Goal: Information Seeking & Learning: Learn about a topic

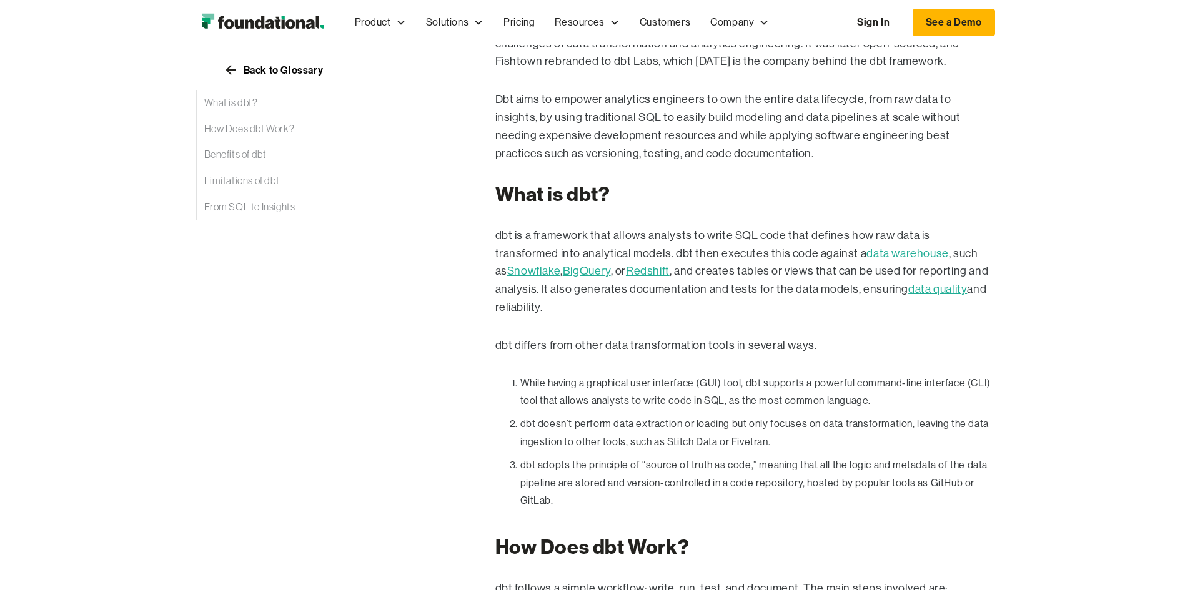
scroll to position [375, 0]
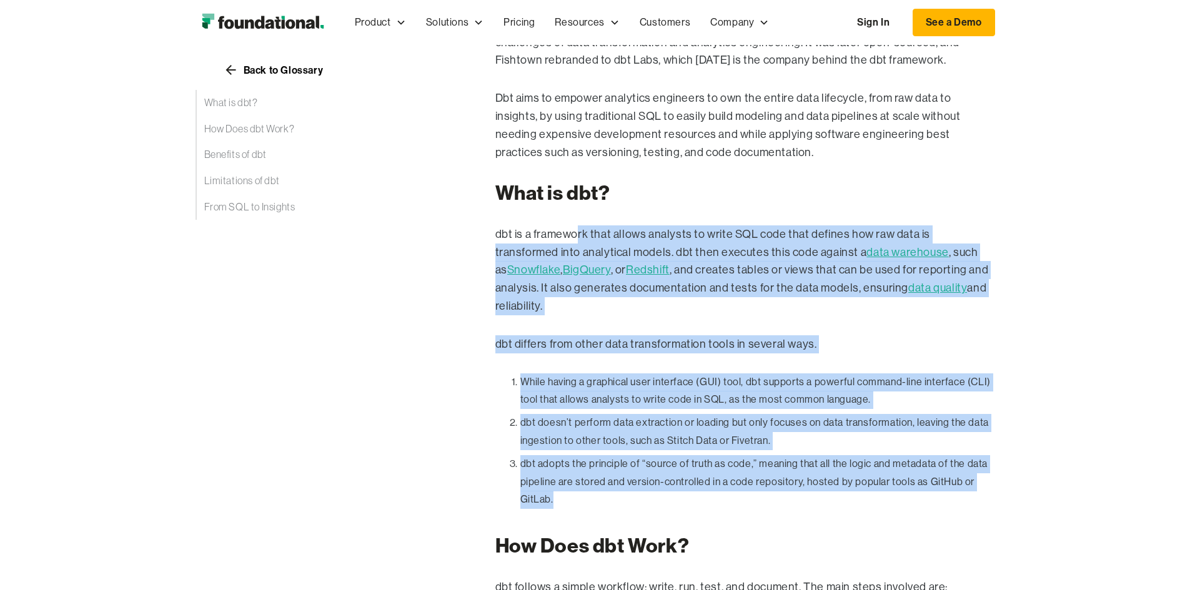
drag, startPoint x: 753, startPoint y: 409, endPoint x: 495, endPoint y: 209, distance: 326.7
click at [684, 373] on li "While having a graphical user interface (GUI) tool, dbt supports a powerful com…" at bounding box center [757, 391] width 475 height 36
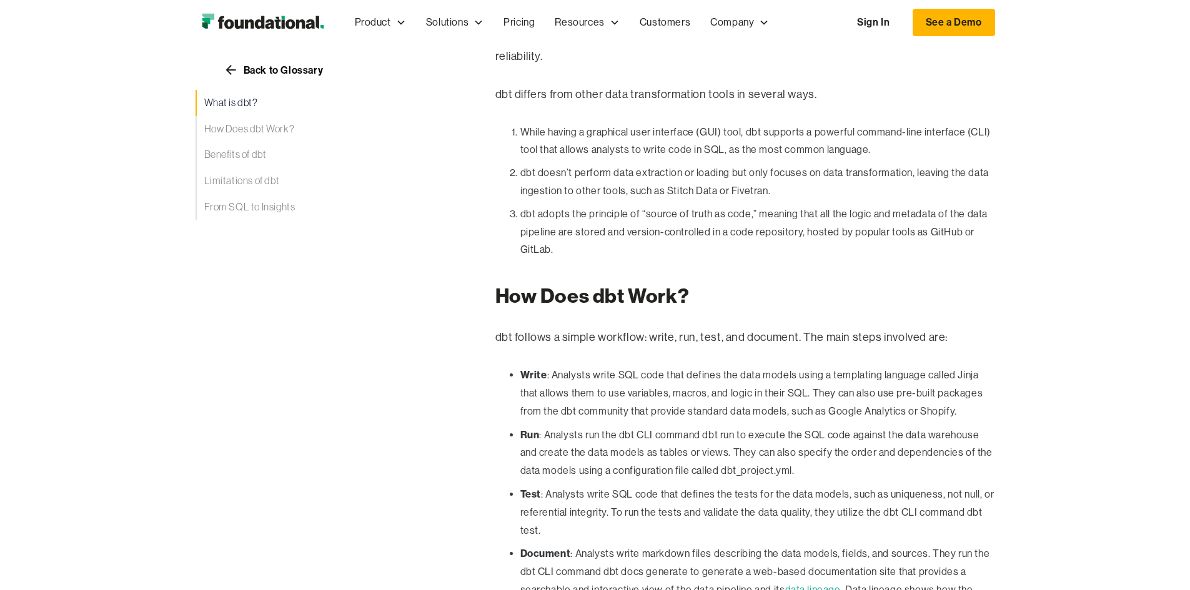
scroll to position [687, 0]
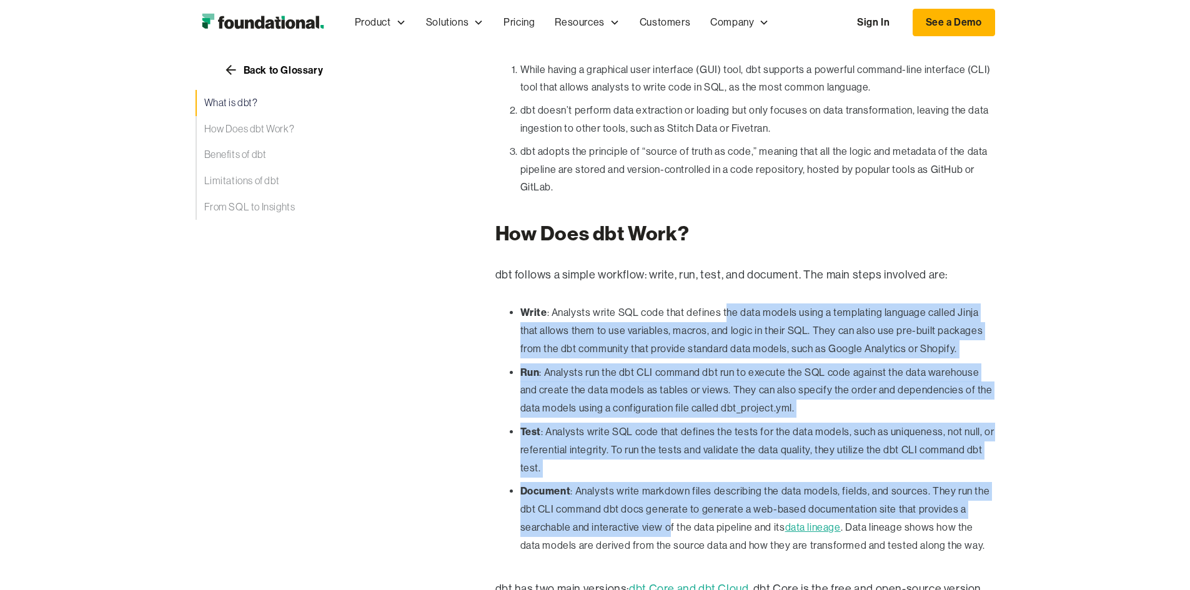
drag, startPoint x: 770, startPoint y: 304, endPoint x: 644, endPoint y: 221, distance: 150.7
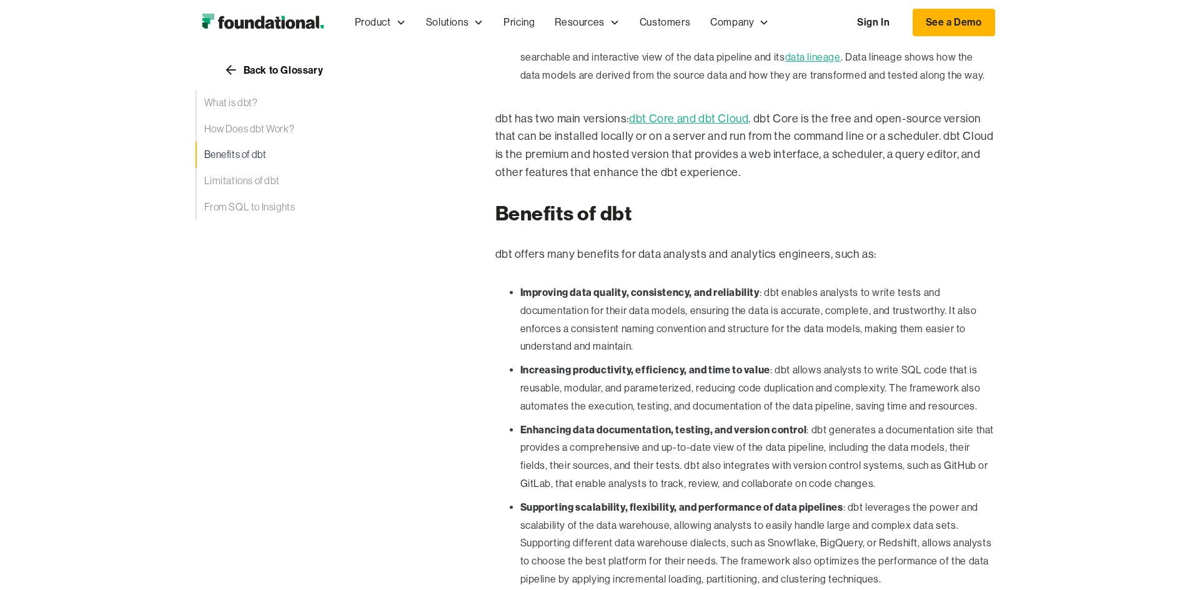
scroll to position [1312, 0]
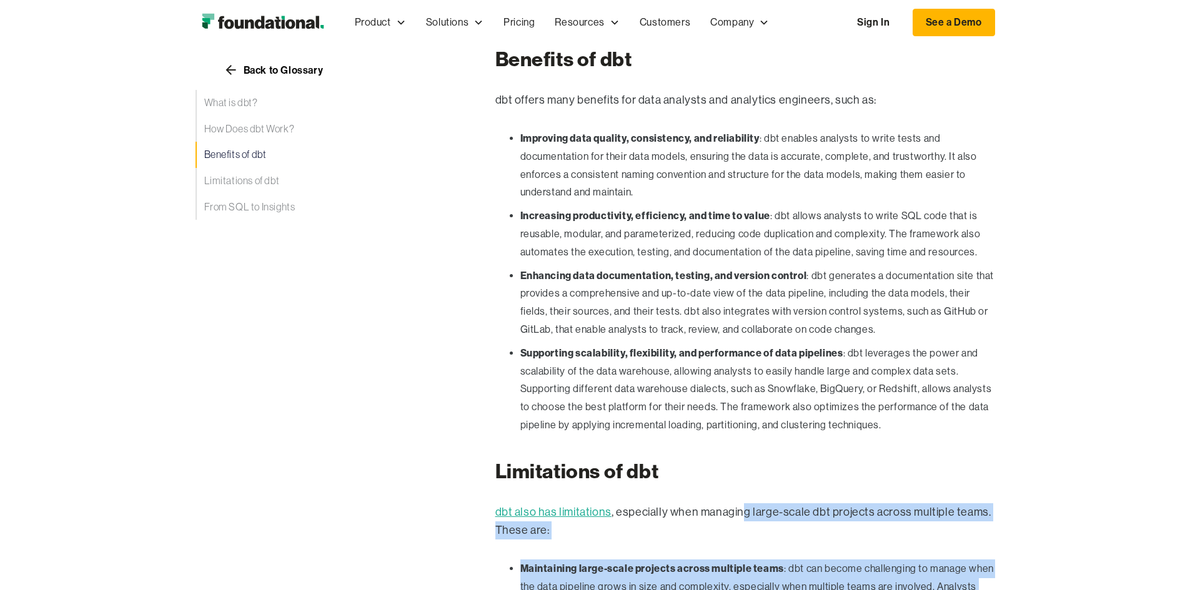
drag, startPoint x: 702, startPoint y: 360, endPoint x: 763, endPoint y: 472, distance: 127.5
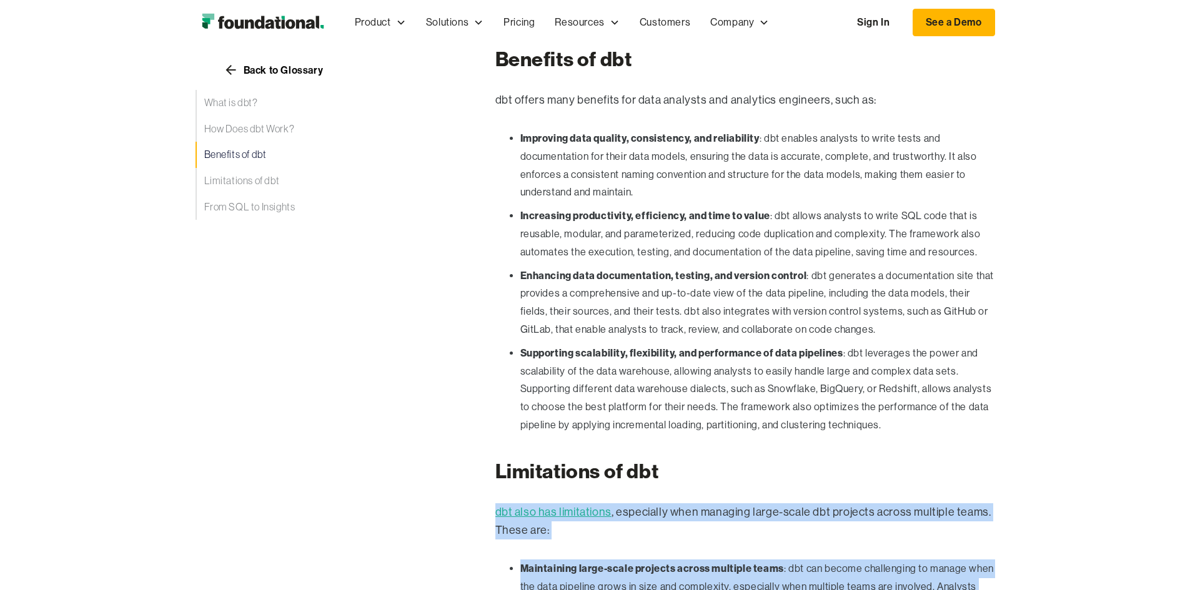
drag, startPoint x: 693, startPoint y: 515, endPoint x: 596, endPoint y: 275, distance: 258.6
click at [596, 460] on h2 "Limitations of dbt" at bounding box center [745, 472] width 500 height 24
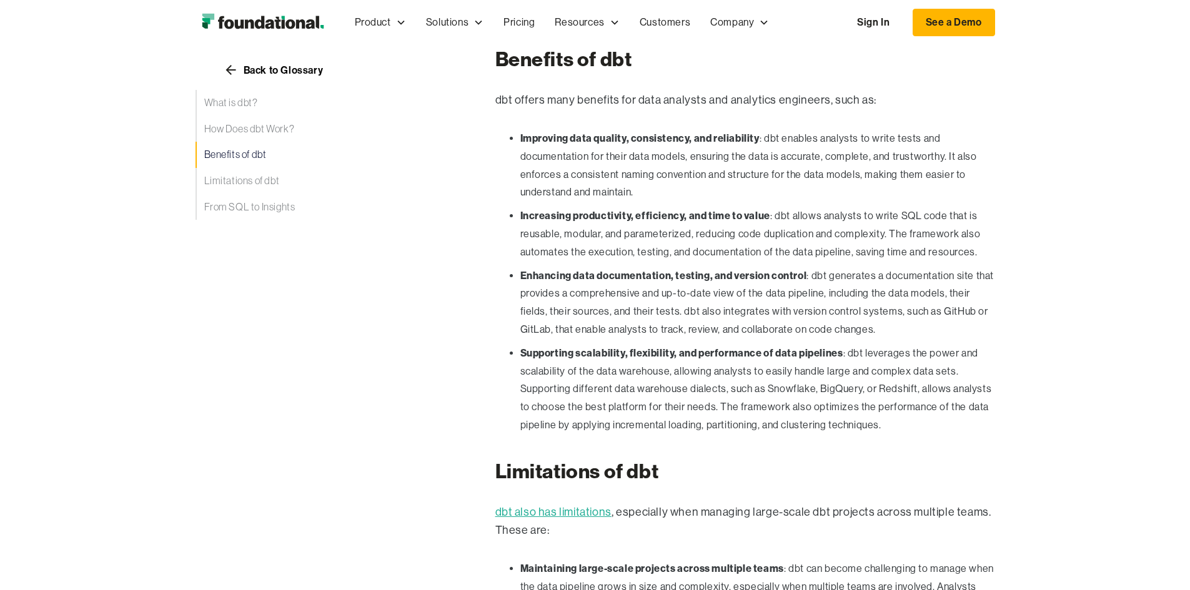
scroll to position [1624, 0]
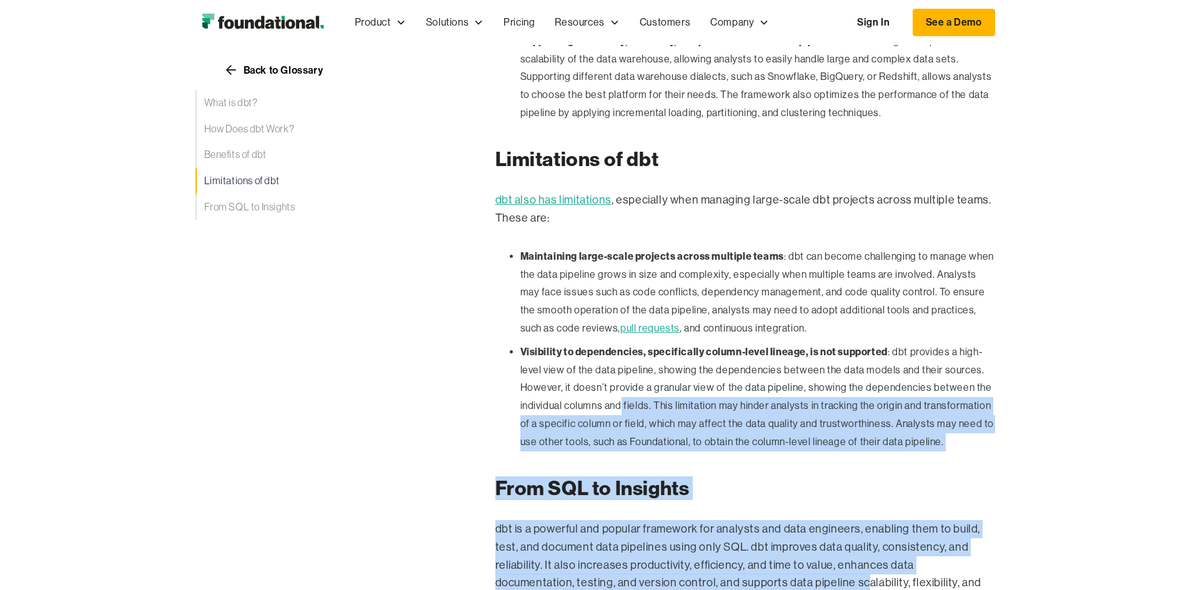
drag, startPoint x: 863, startPoint y: 317, endPoint x: 668, endPoint y: 157, distance: 252.5
